Goal: Check status: Check status

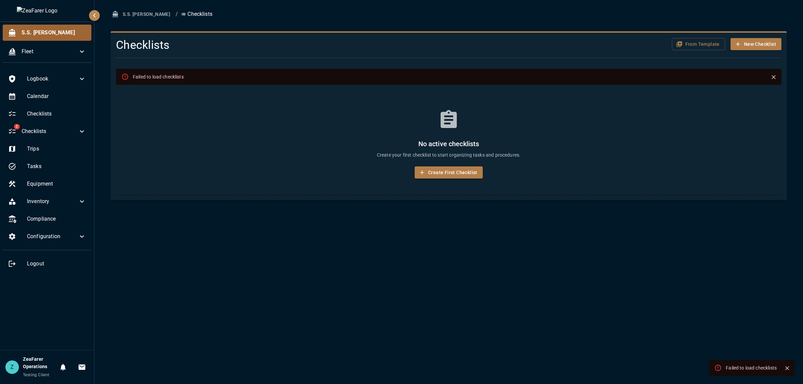
click at [35, 32] on span "S.S. [PERSON_NAME]" at bounding box center [54, 33] width 64 height 8
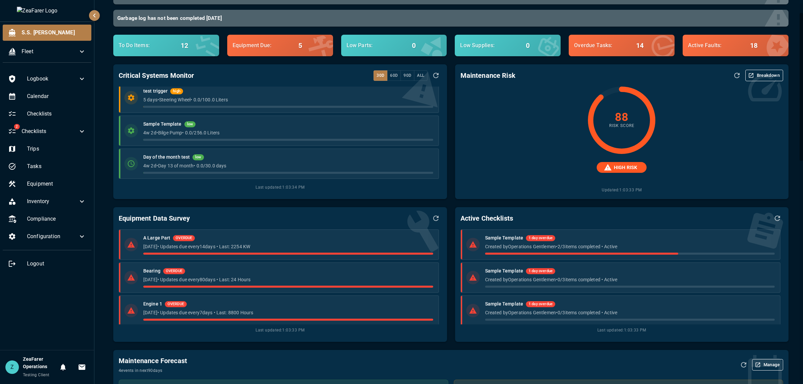
scroll to position [135, 0]
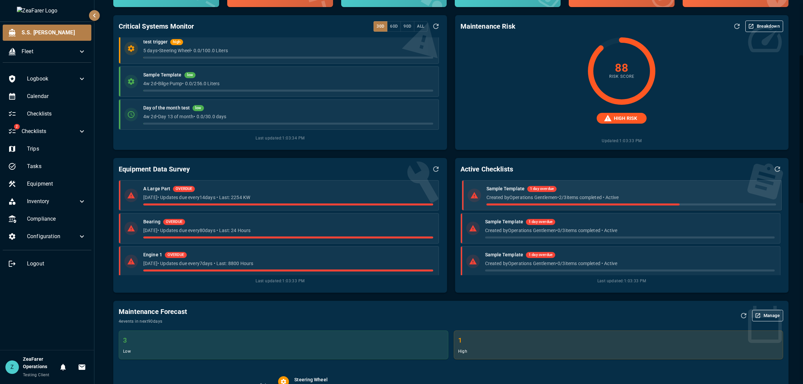
click at [622, 198] on p "Created by Operations Gentlemen • 2 / 3 items completed • Active" at bounding box center [632, 197] width 290 height 7
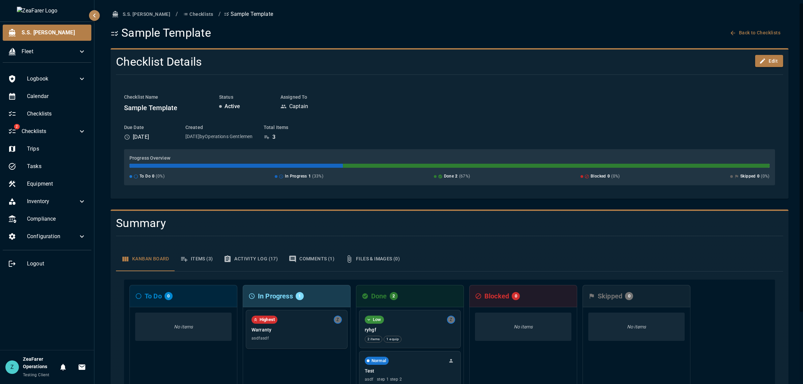
click at [181, 15] on button "Checklists" at bounding box center [198, 14] width 35 height 12
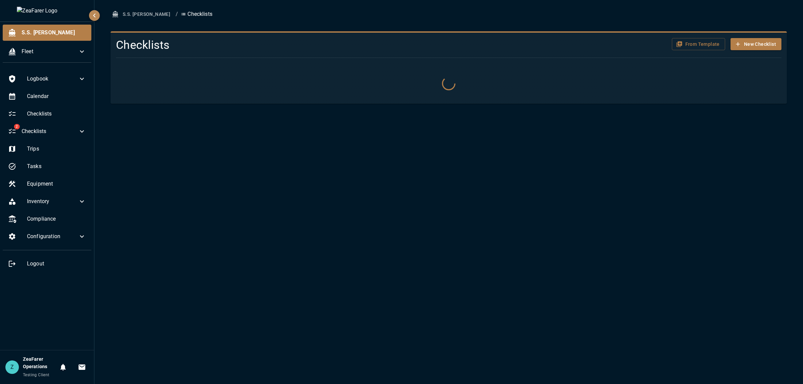
click at [134, 18] on button "S.S. [PERSON_NAME]" at bounding box center [142, 14] width 62 height 12
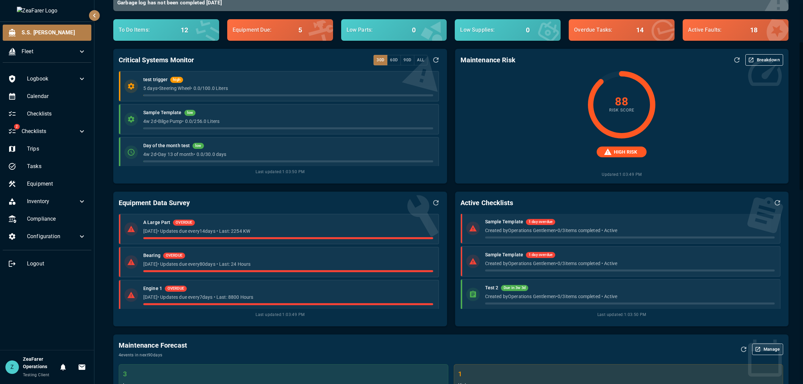
scroll to position [67, 0]
click at [30, 315] on div "Logbook Calendar Checklists 2 Checklists Trips Tasks Equipment Inventory Compli…" at bounding box center [47, 209] width 94 height 282
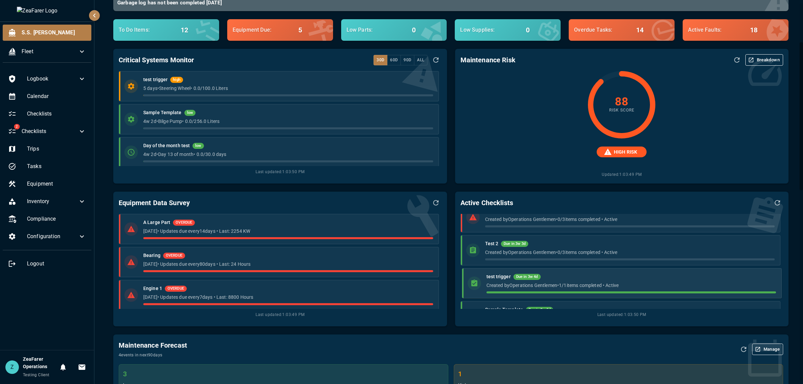
scroll to position [0, 0]
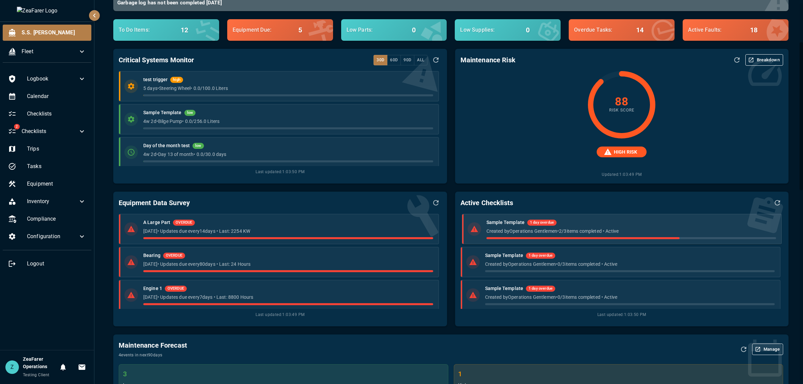
click at [652, 232] on p "Created by Operations Gentlemen • 2 / 3 items completed • Active" at bounding box center [632, 231] width 290 height 7
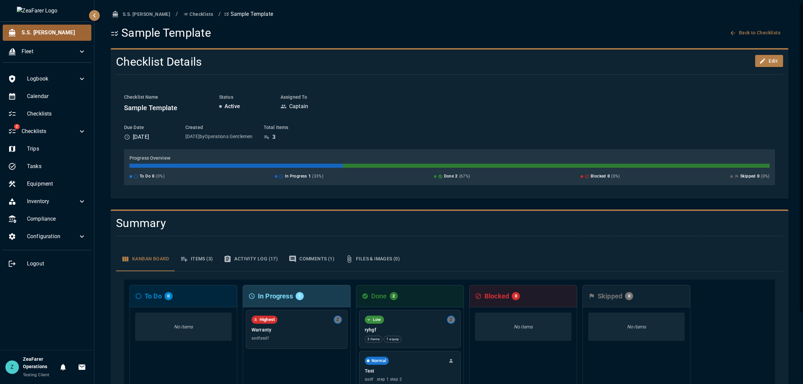
click at [46, 38] on div "S.S. [PERSON_NAME]" at bounding box center [47, 33] width 89 height 16
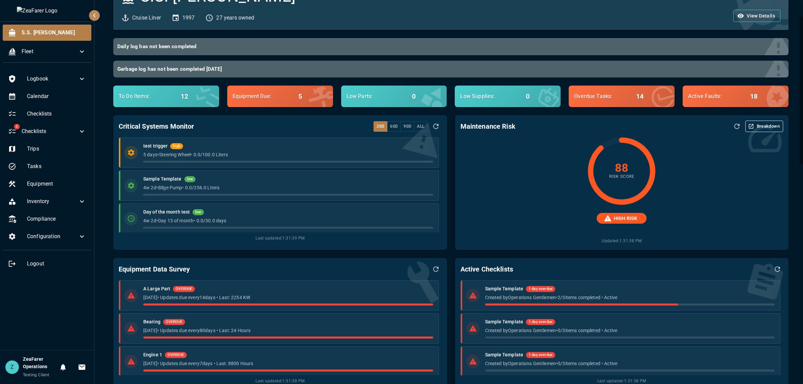
scroll to position [34, 0]
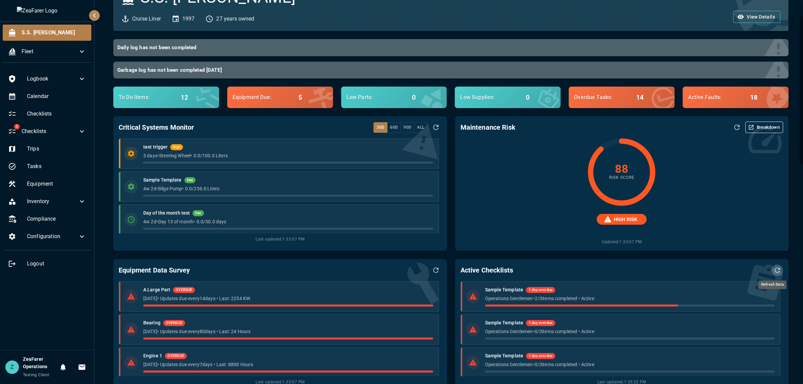
click at [775, 269] on icon "Refresh Data" at bounding box center [777, 270] width 8 height 8
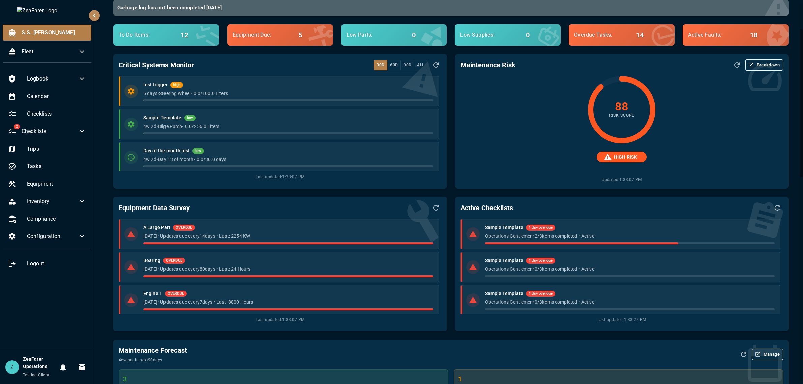
scroll to position [101, 0]
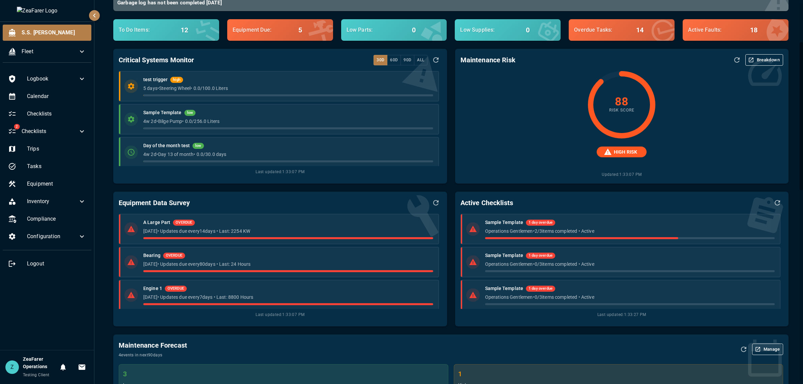
click at [269, 171] on span "Last updated: 1:33:07 PM" at bounding box center [280, 172] width 323 height 7
click at [262, 177] on div "test trigger high 5 days • Steering Wheel • 0.0 / 100.0 Liters Sample Template …" at bounding box center [280, 124] width 323 height 107
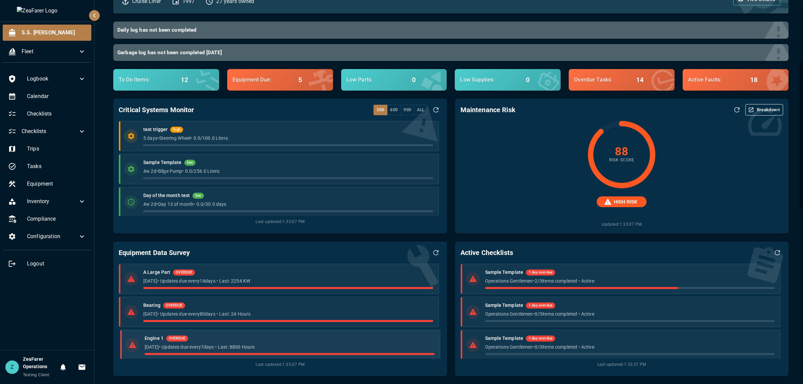
scroll to position [0, 0]
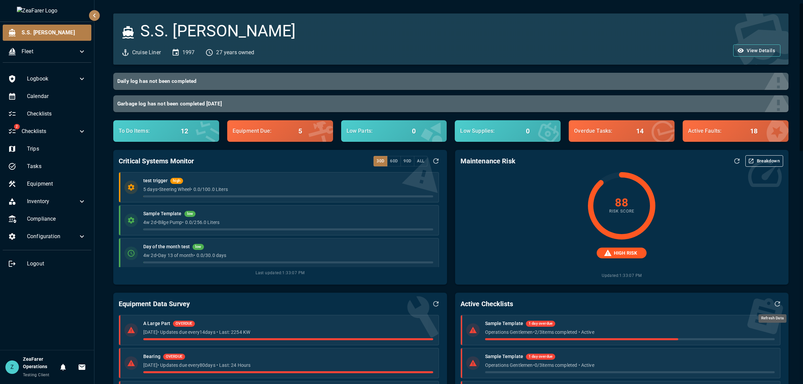
click at [773, 305] on icon "Refresh Data" at bounding box center [777, 304] width 8 height 8
click at [733, 163] on icon "Refresh Assessment" at bounding box center [737, 161] width 8 height 8
click at [778, 305] on button "Refresh Data" at bounding box center [777, 303] width 11 height 11
click at [437, 307] on button "Refresh Data" at bounding box center [435, 303] width 11 height 11
click at [430, 158] on button "Refresh Data" at bounding box center [435, 160] width 11 height 11
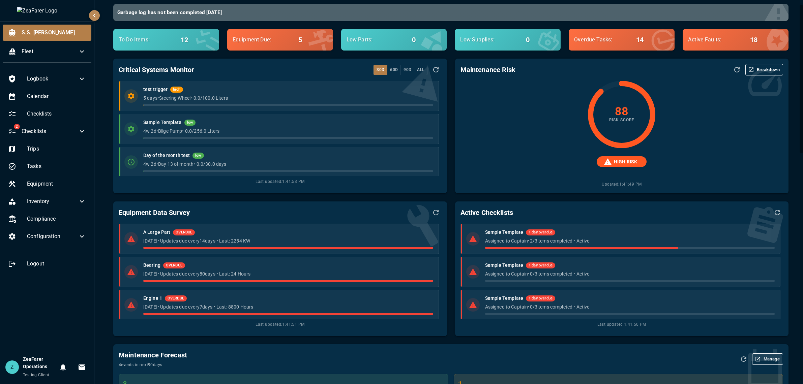
scroll to position [101, 0]
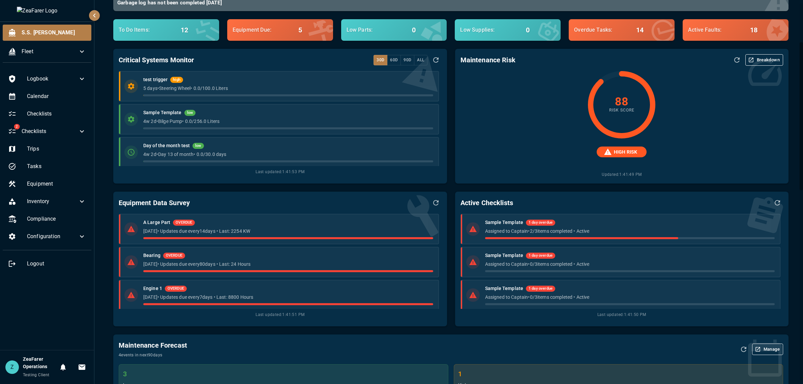
click at [754, 54] on icon at bounding box center [765, 72] width 40 height 40
click at [753, 60] on button "Breakdown" at bounding box center [764, 59] width 38 height 11
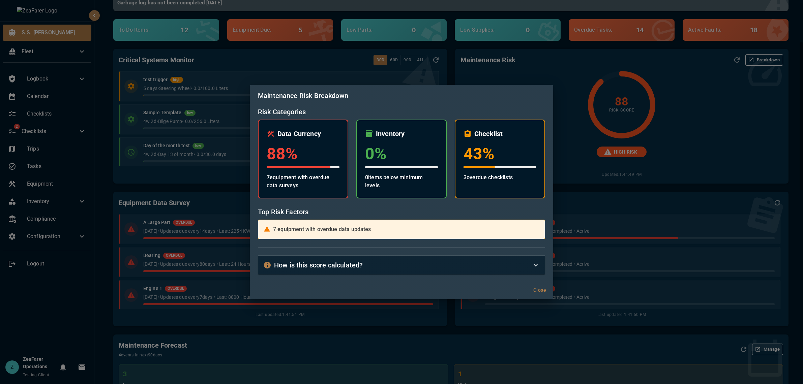
drag, startPoint x: 664, startPoint y: 199, endPoint x: 661, endPoint y: 203, distance: 5.5
click at [661, 202] on div "Maintenance Risk Breakdown Risk Categories Data Currency 88 % 7 equipment with …" at bounding box center [401, 192] width 803 height 384
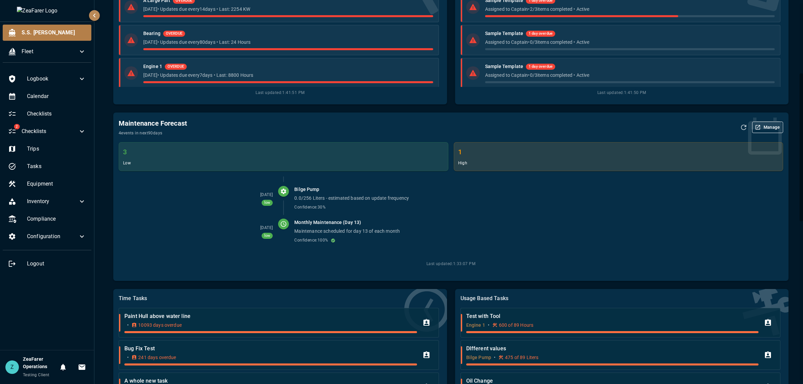
scroll to position [0, 0]
